Goal: Task Accomplishment & Management: Complete application form

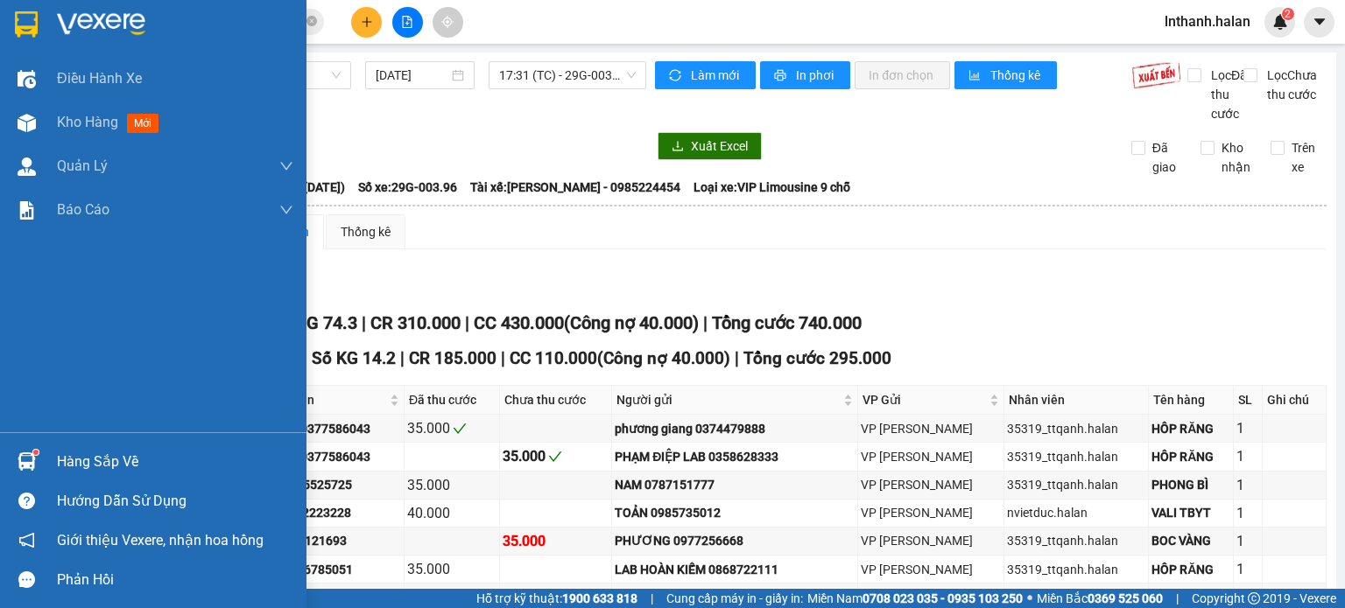
click at [24, 459] on img at bounding box center [27, 462] width 18 height 18
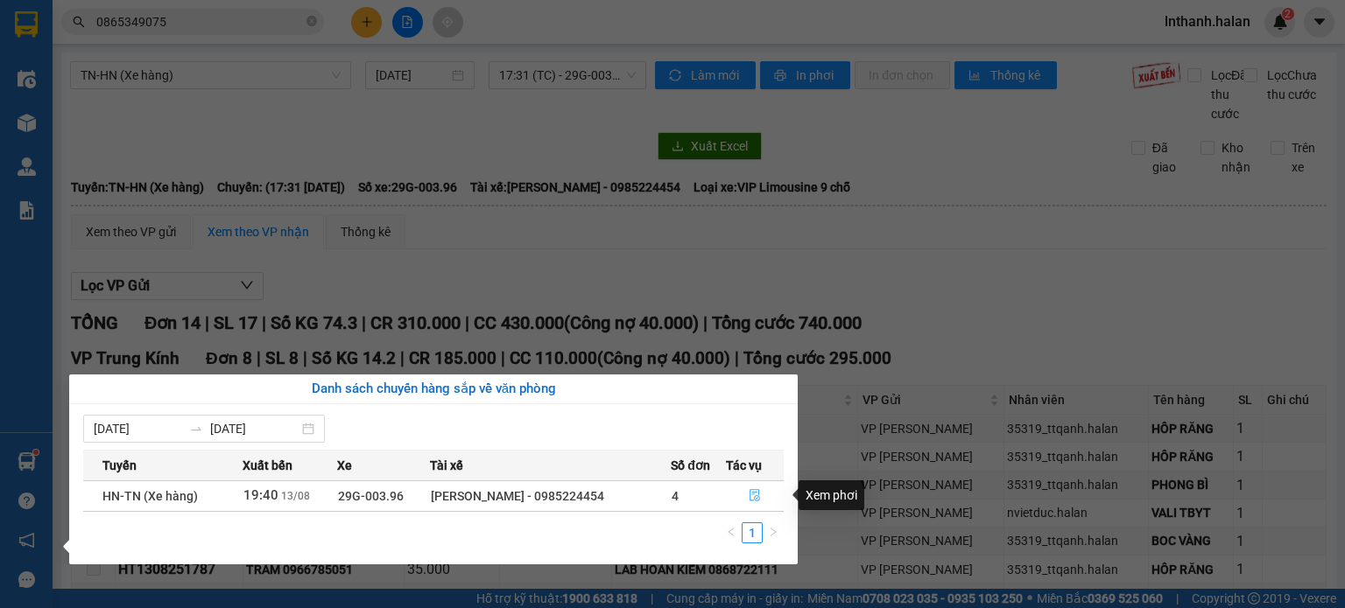
click at [743, 494] on button "button" at bounding box center [755, 496] width 56 height 28
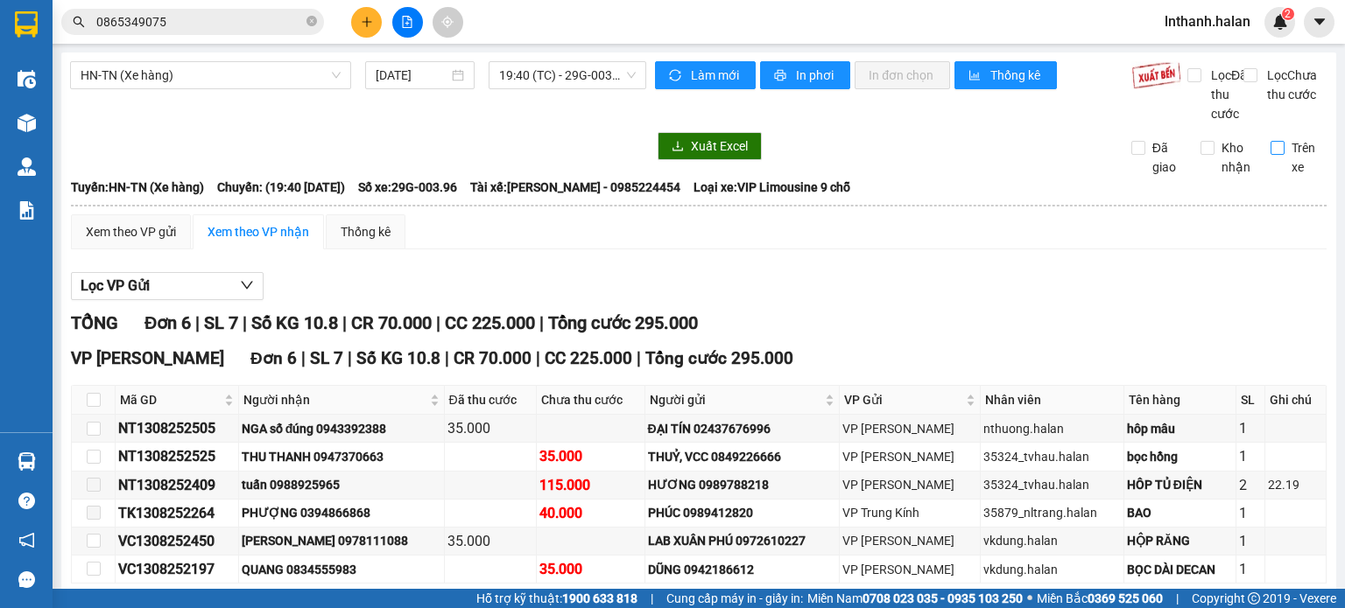
click at [1270, 155] on input "Trên xe" at bounding box center [1277, 148] width 14 height 14
checkbox input "true"
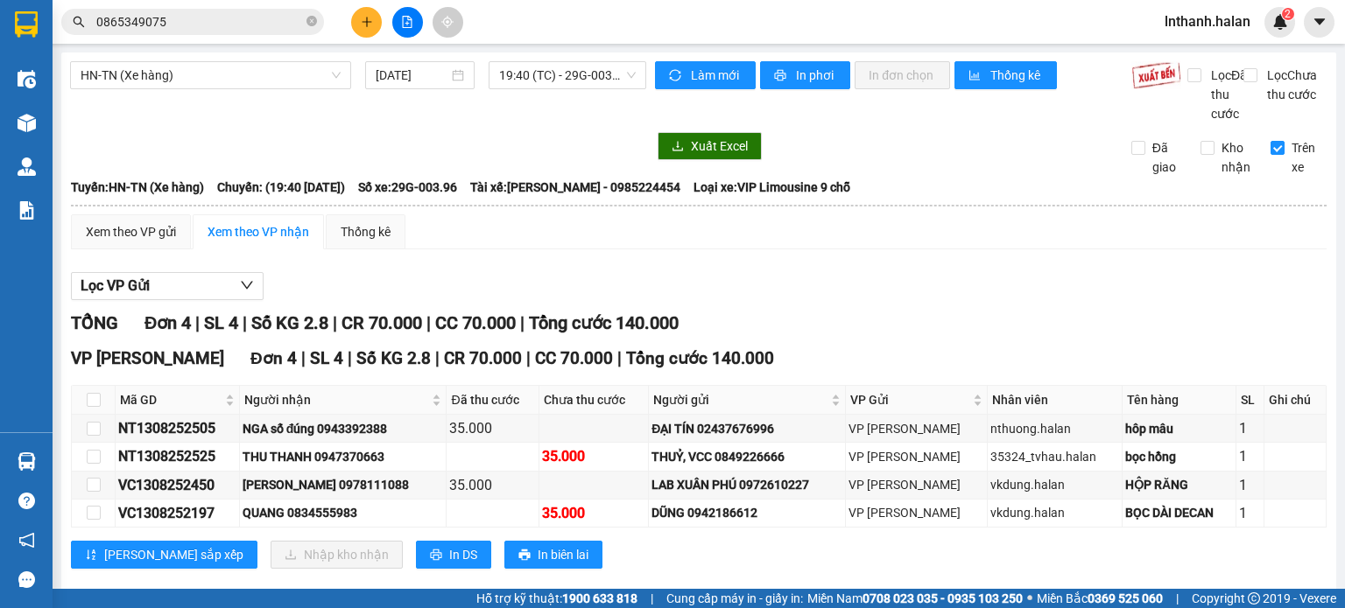
click at [194, 33] on span "0865349075" at bounding box center [192, 22] width 263 height 26
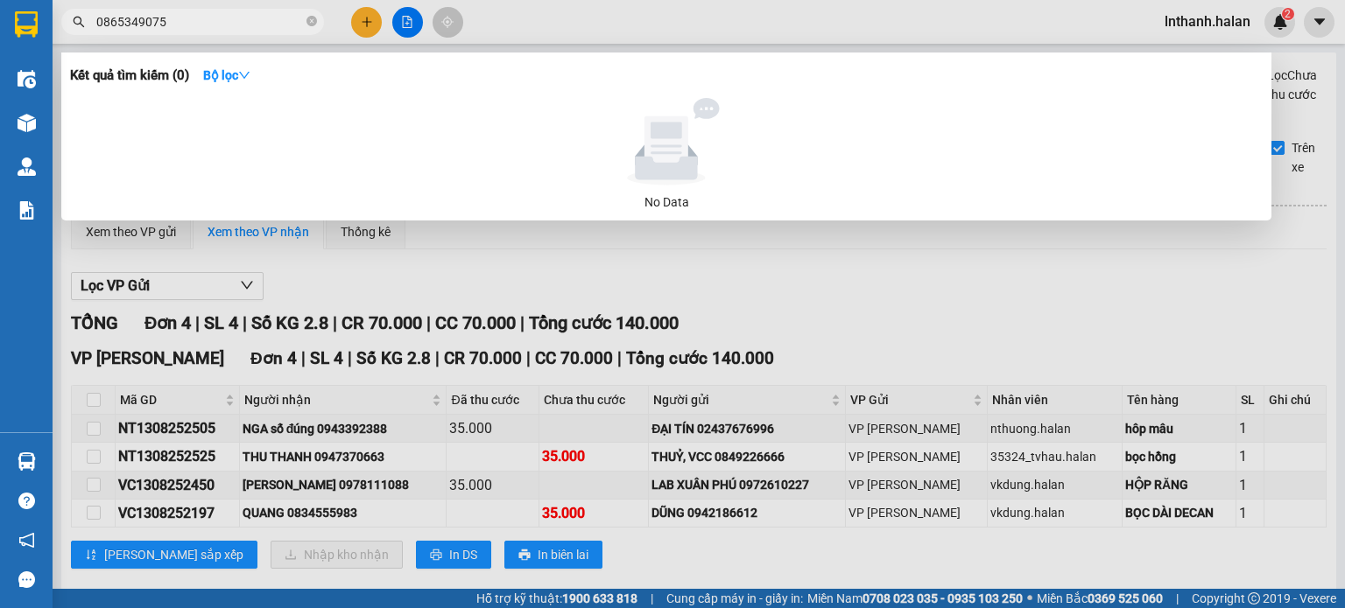
click at [203, 18] on input "0865349075" at bounding box center [199, 21] width 207 height 19
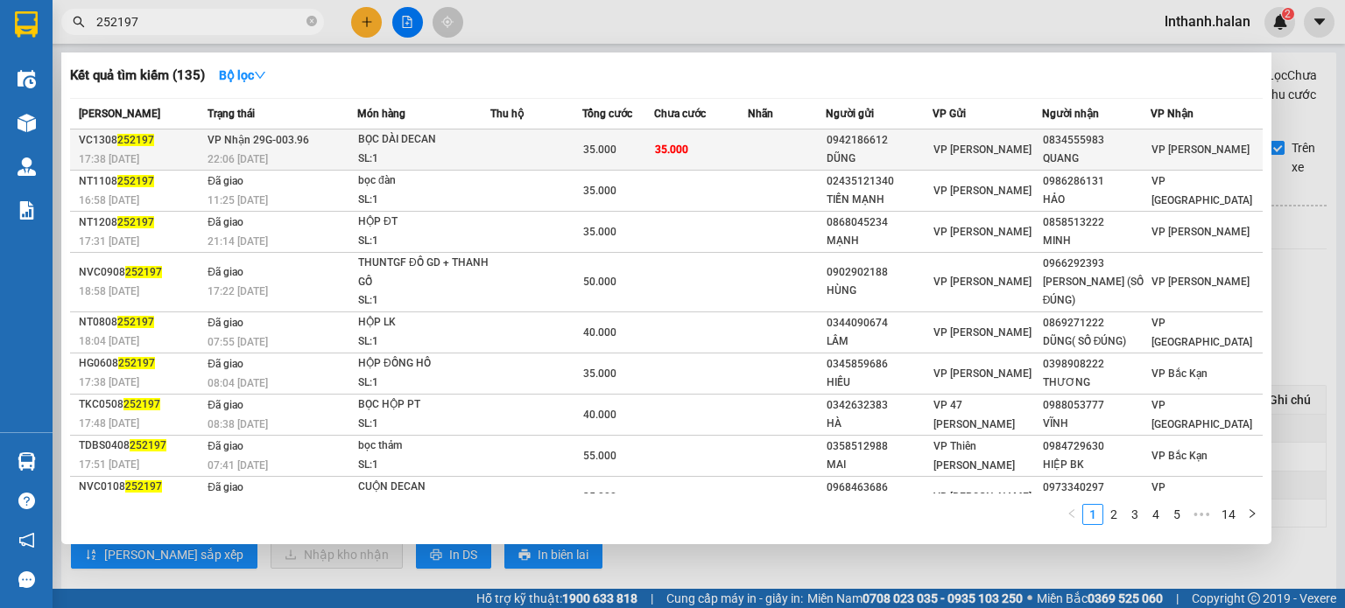
type input "252197"
click at [520, 140] on td at bounding box center [536, 150] width 92 height 41
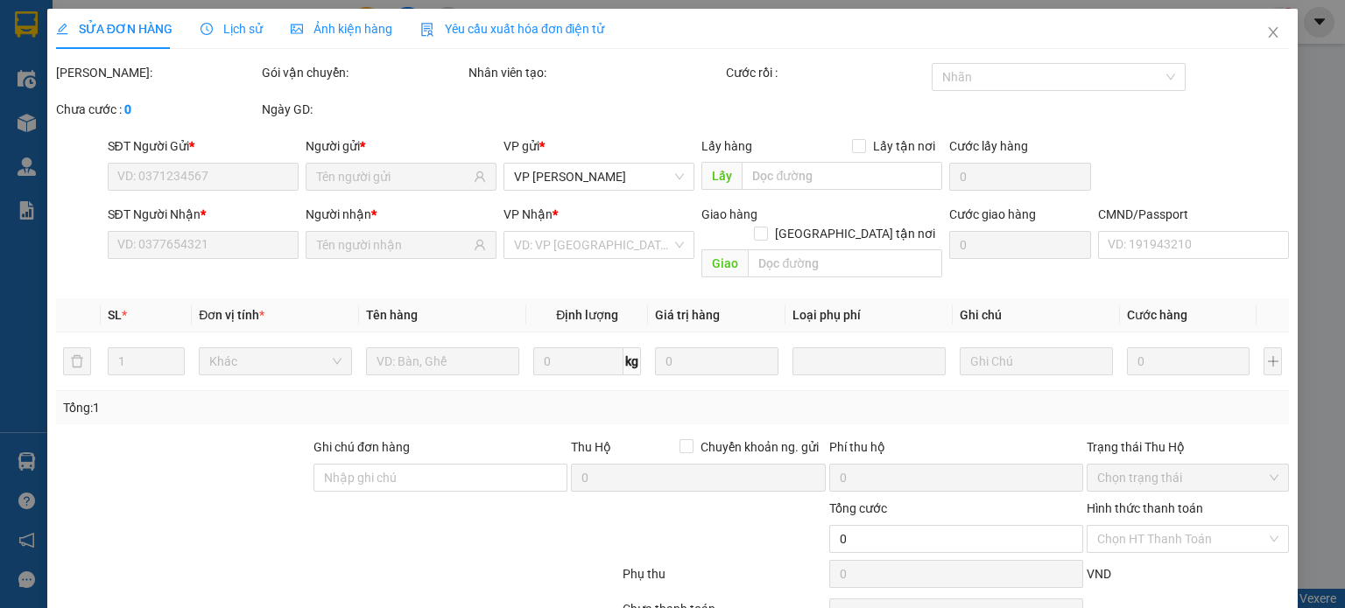
type input "0942186612"
type input "DŨNG"
type input "0834555983"
type input "QUANG"
type input "35.000"
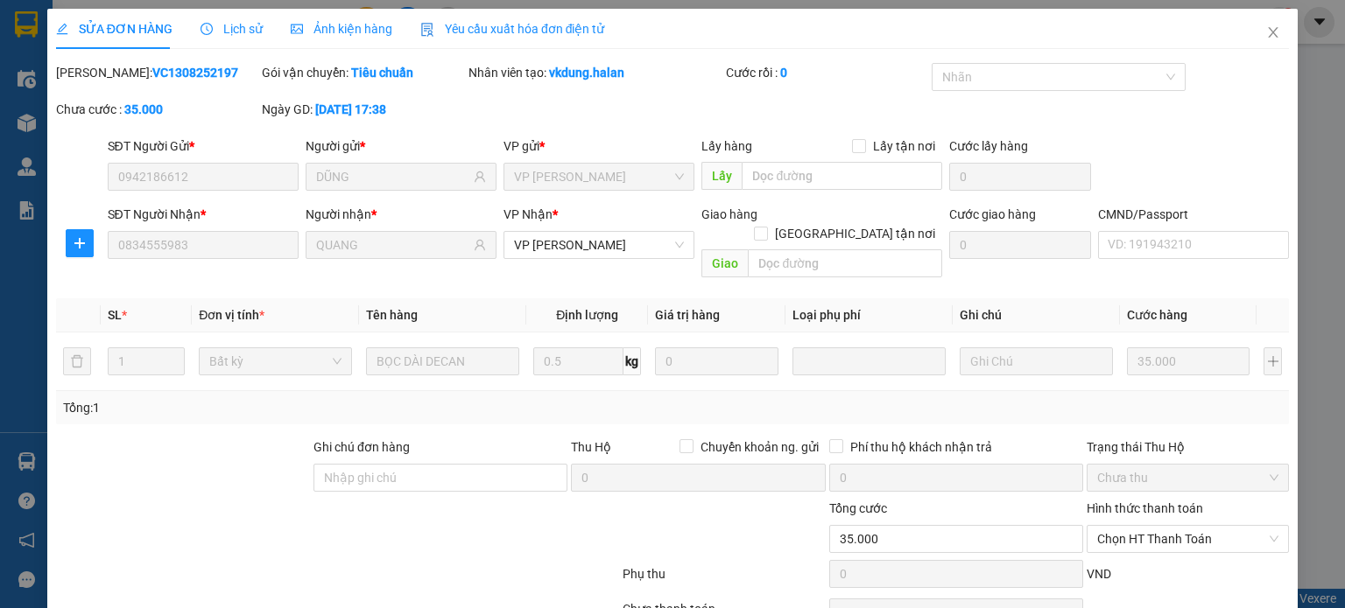
scroll to position [76, 0]
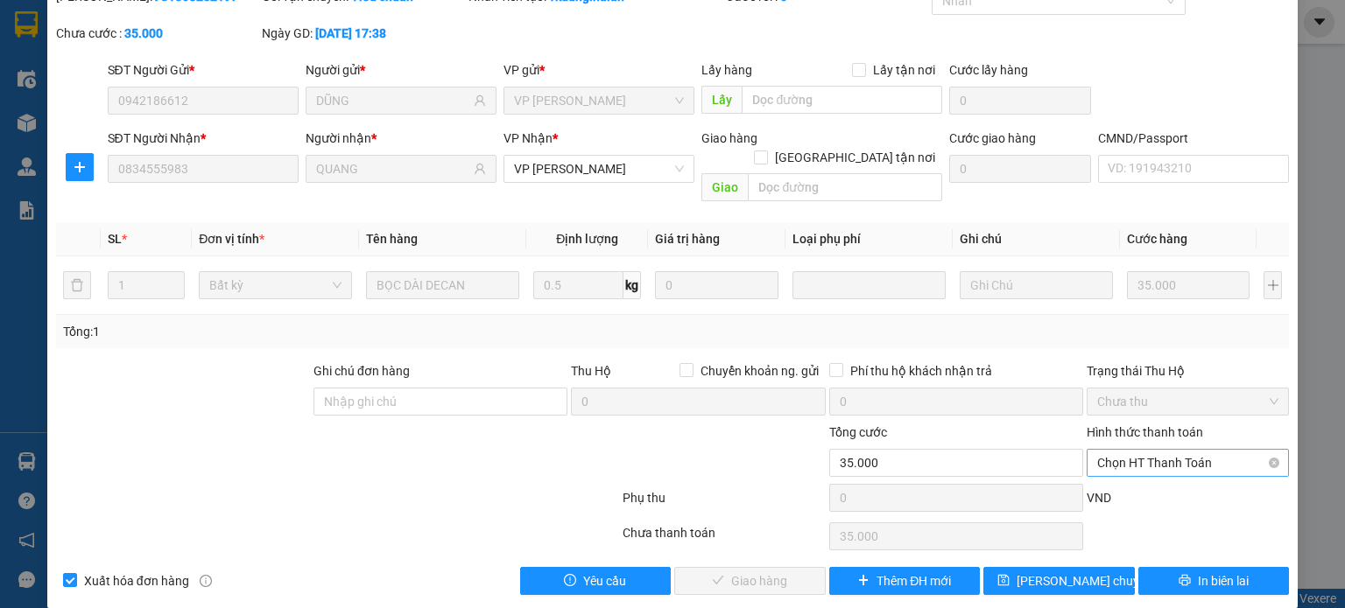
click at [1128, 450] on span "Chọn HT Thanh Toán" at bounding box center [1187, 463] width 181 height 26
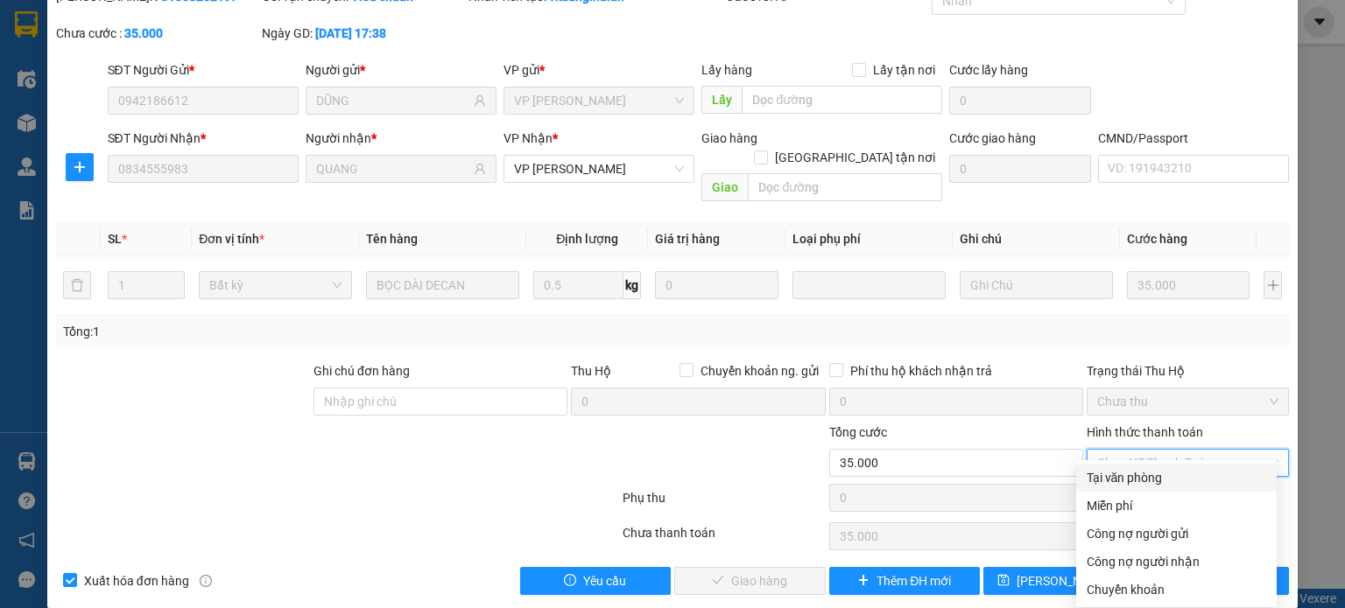
drag, startPoint x: 1123, startPoint y: 477, endPoint x: 1108, endPoint y: 477, distance: 14.9
click at [1117, 477] on div "Tại văn phòng" at bounding box center [1175, 477] width 179 height 19
type input "0"
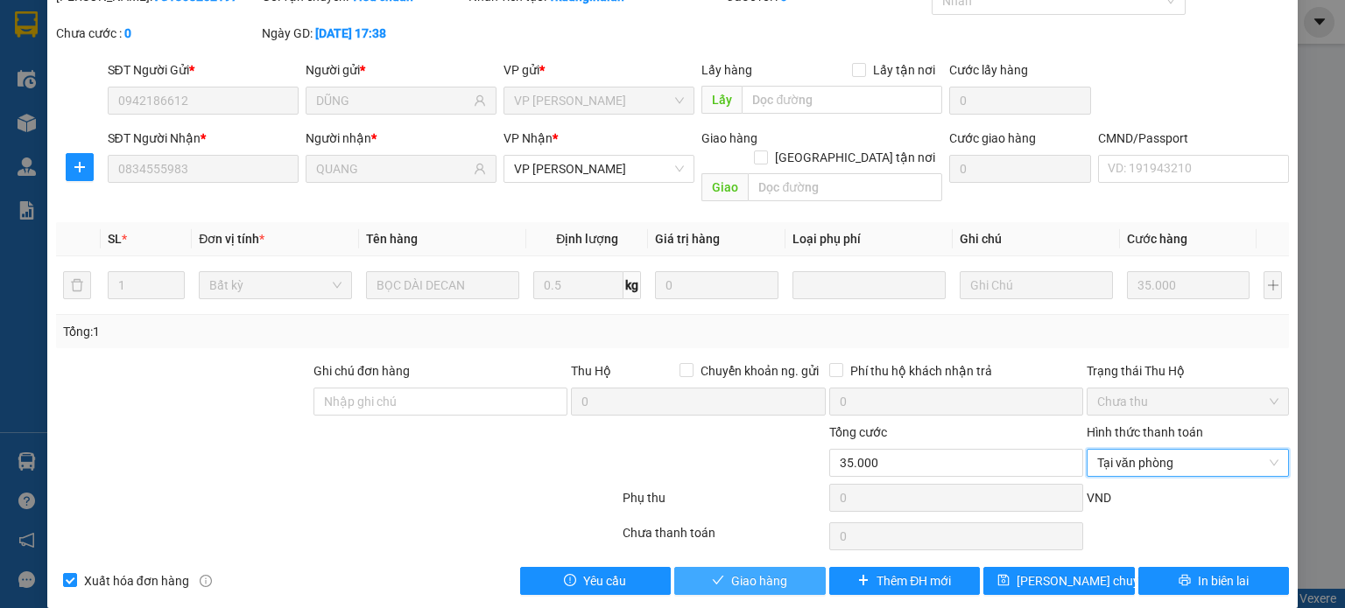
click at [776, 570] on button "Giao hàng" at bounding box center [749, 581] width 151 height 28
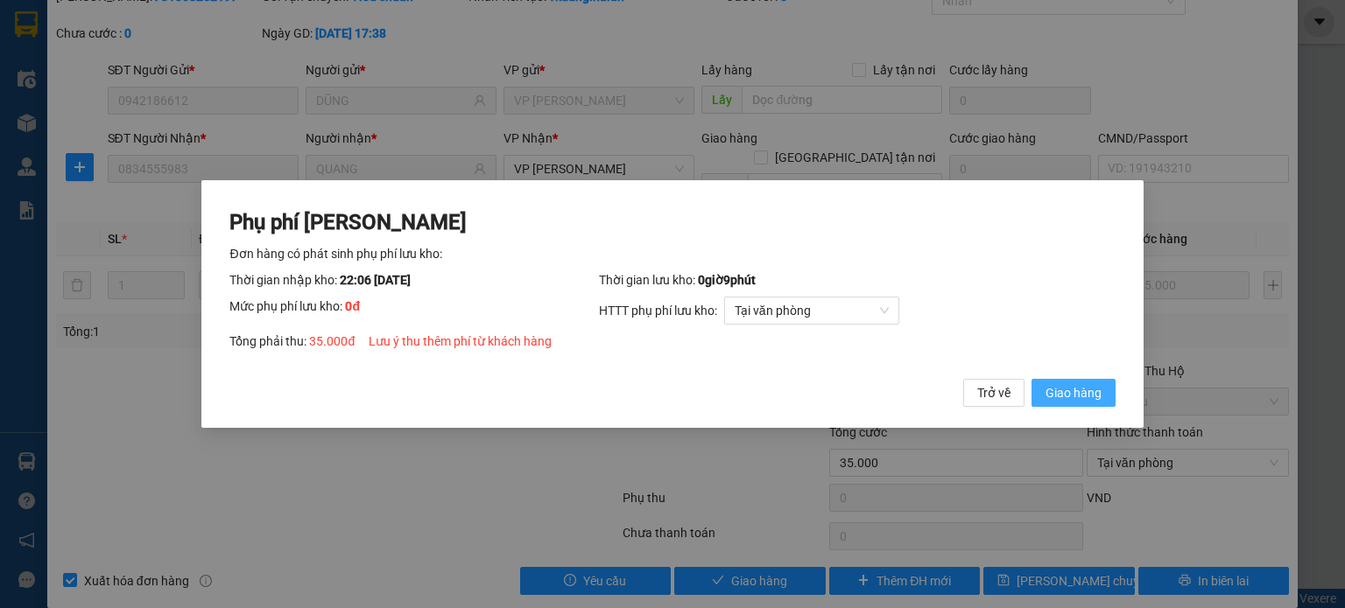
click at [1055, 395] on span "Giao hàng" at bounding box center [1073, 392] width 56 height 19
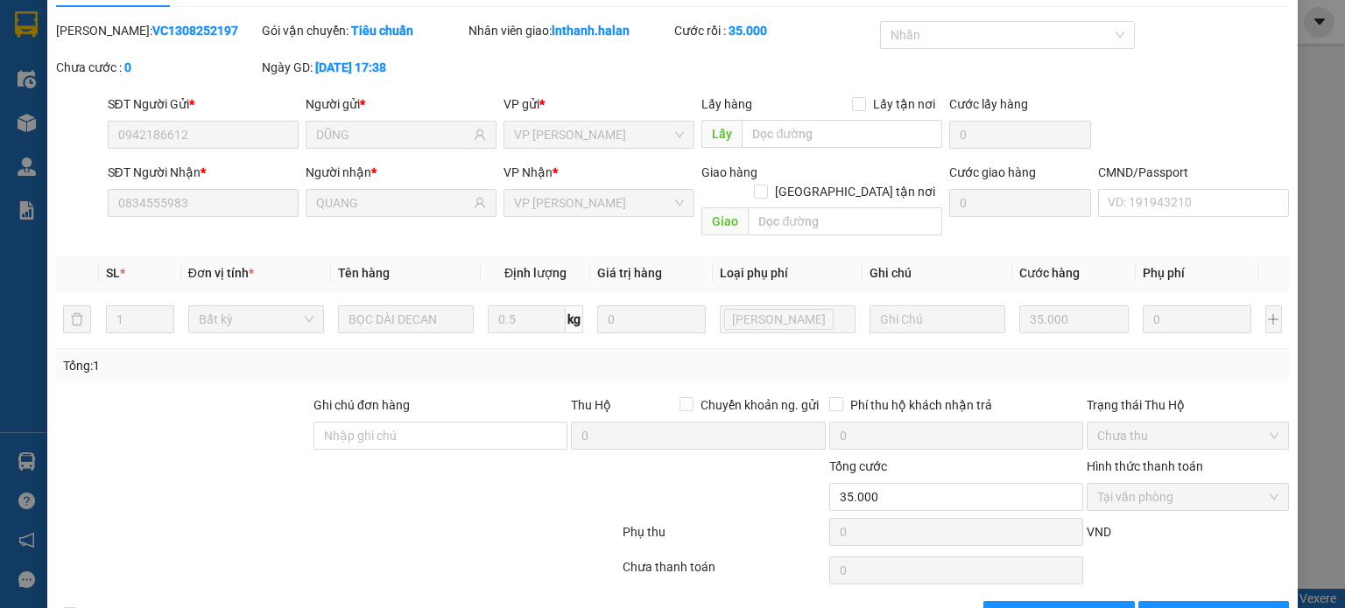
scroll to position [0, 0]
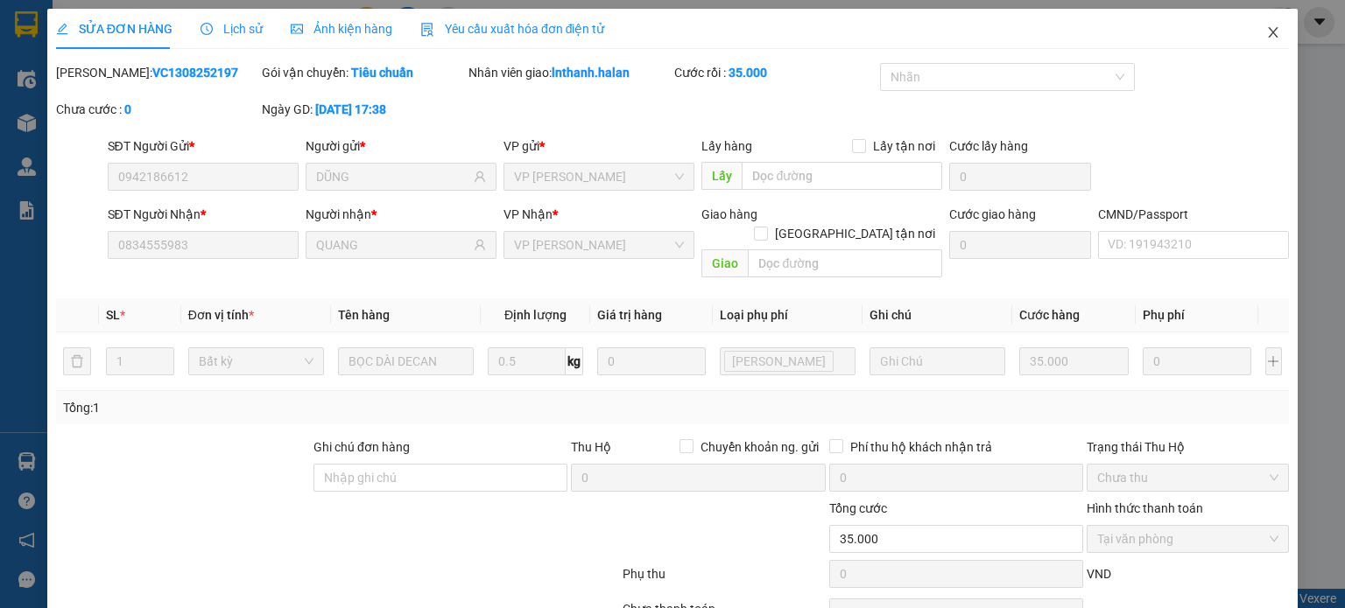
click at [1254, 45] on span "Close" at bounding box center [1272, 33] width 49 height 49
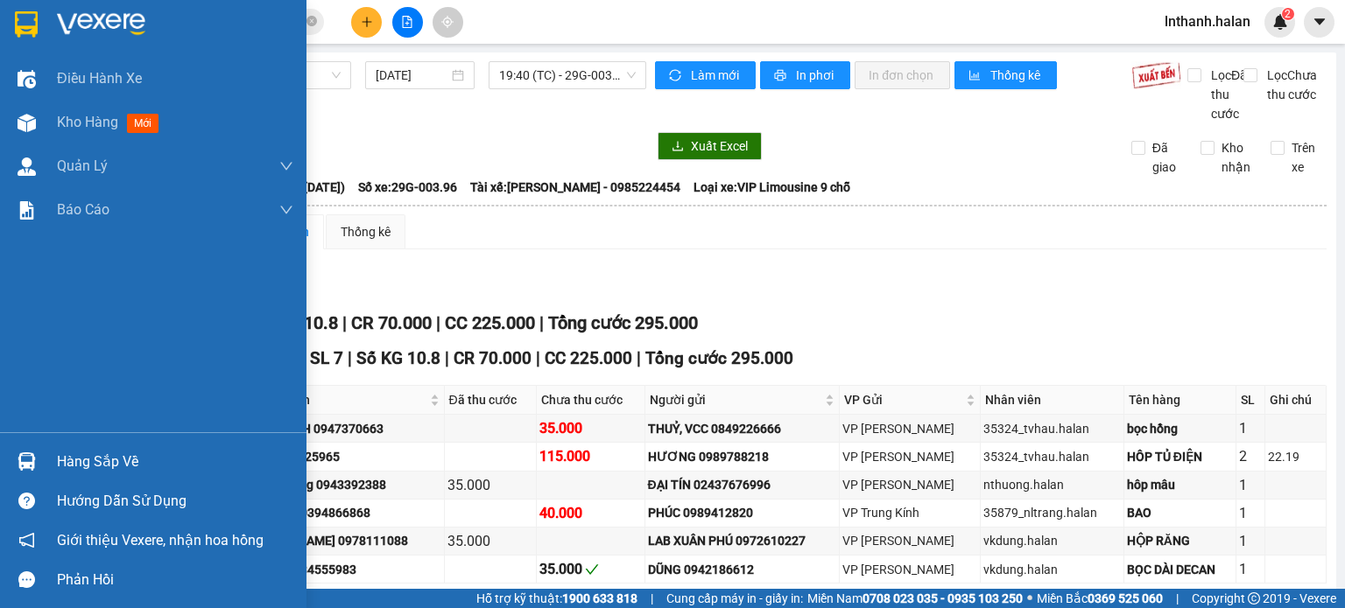
click at [39, 456] on div at bounding box center [26, 461] width 31 height 31
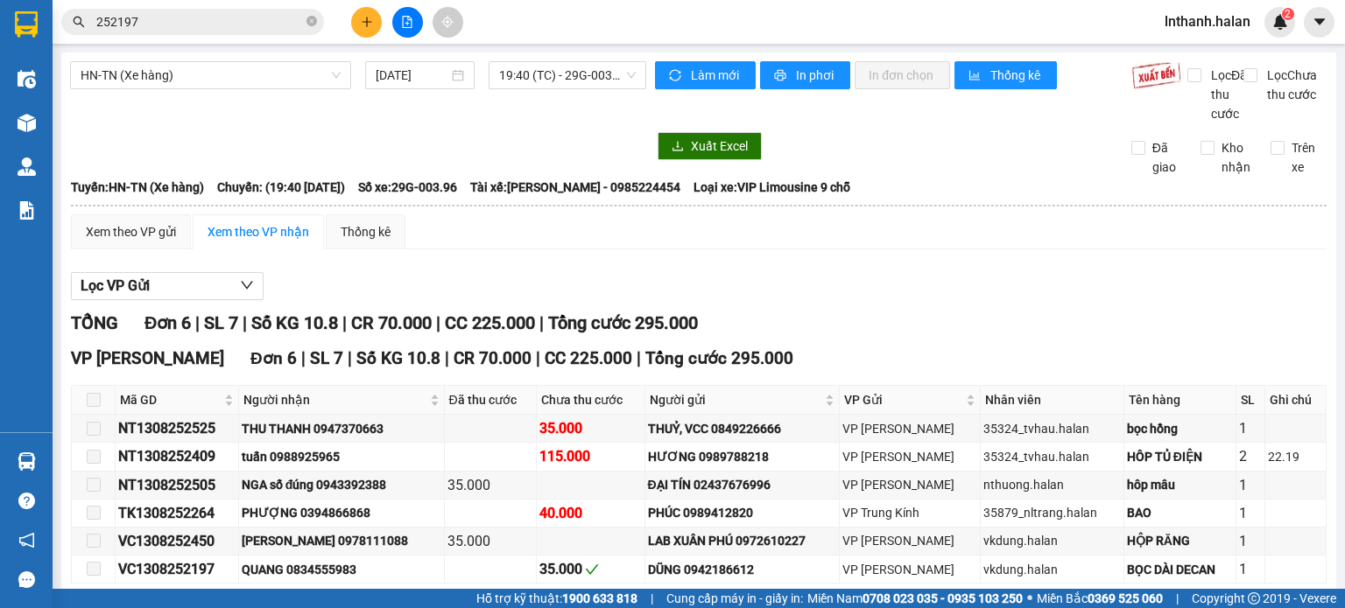
click at [896, 292] on section "Kết quả tìm kiếm ( 135 ) Bộ lọc Mã ĐH Trạng thái Món hàng Thu hộ Tổng cước Chưa…" at bounding box center [672, 304] width 1345 height 608
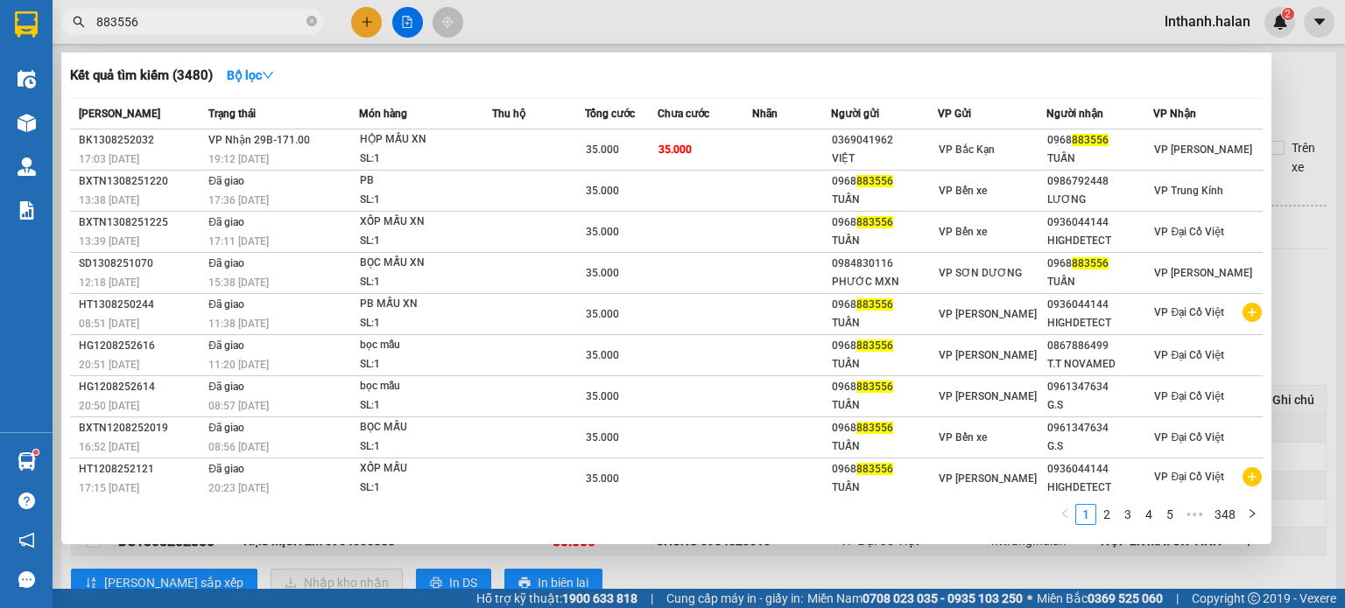
scroll to position [74, 0]
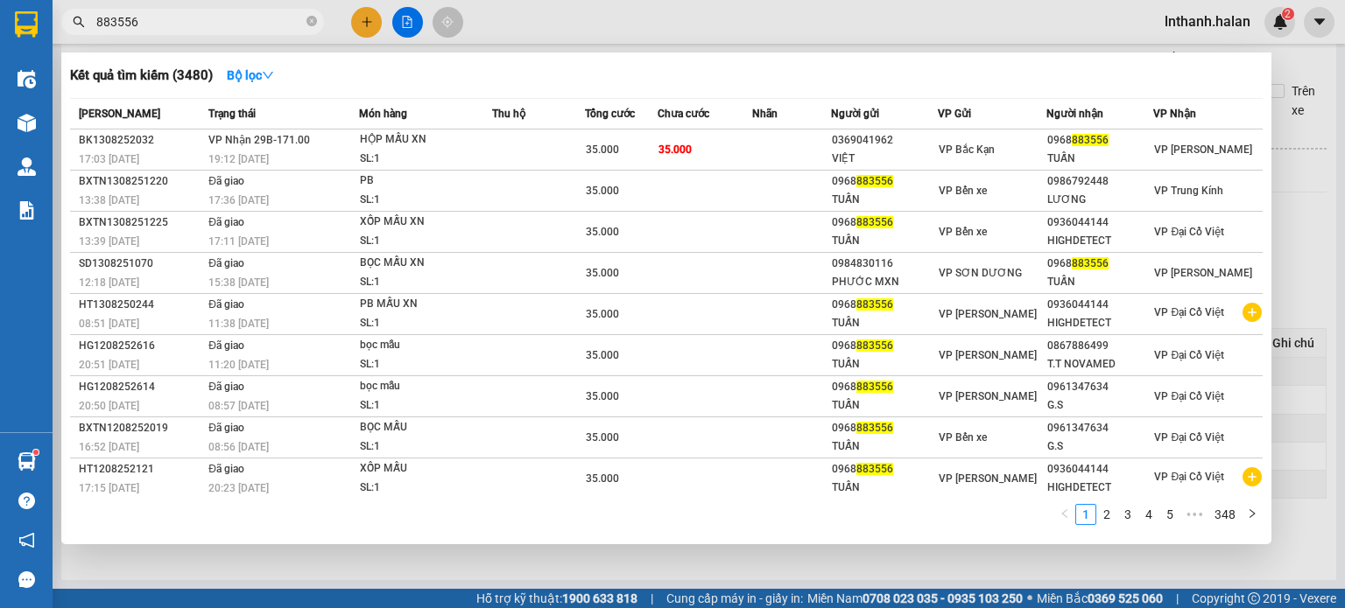
click at [207, 17] on input "883556" at bounding box center [199, 21] width 207 height 19
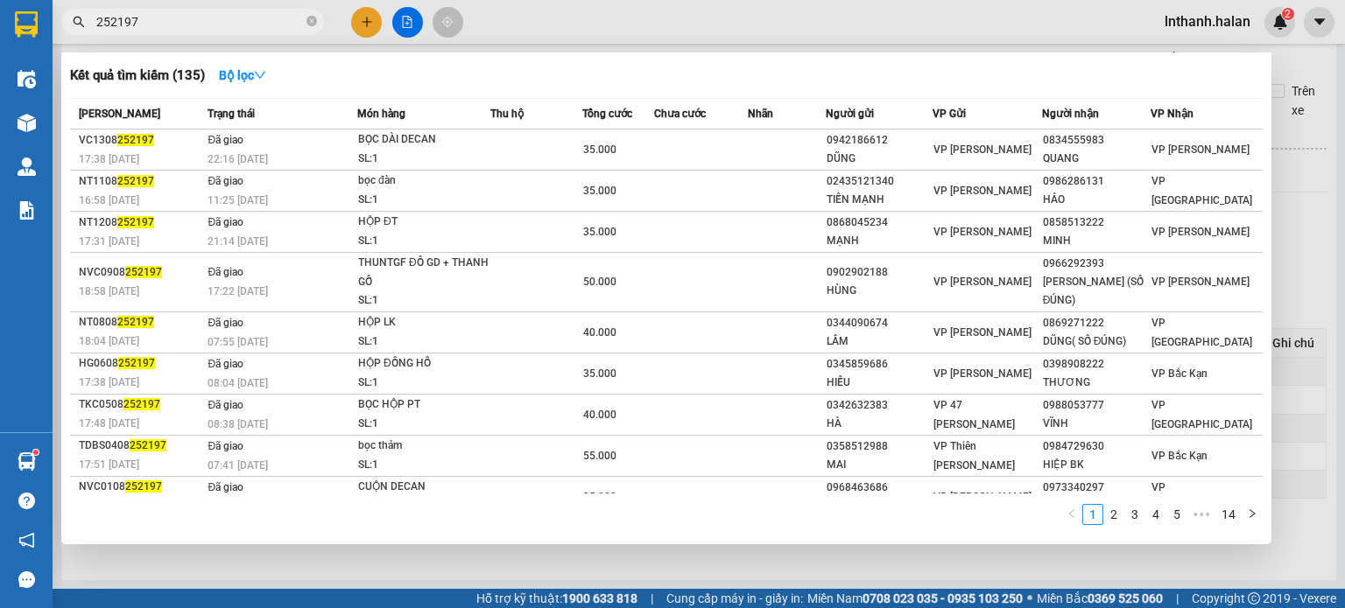
type input "252197"
